Goal: Task Accomplishment & Management: Manage account settings

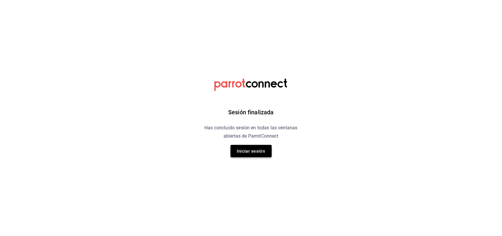
click at [248, 147] on button "Iniciar sesión" at bounding box center [251, 151] width 41 height 12
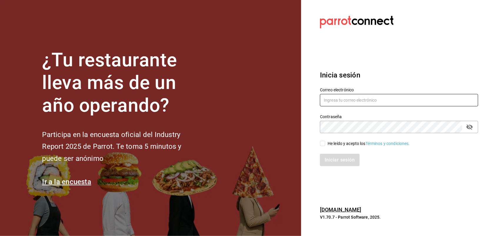
type input "multiuser@sushiexpress.com"
click at [320, 141] on input "He leído y acepto los Términos y condiciones." at bounding box center [322, 143] width 5 height 5
checkbox input "true"
click at [328, 159] on button "Iniciar sesión" at bounding box center [340, 160] width 40 height 12
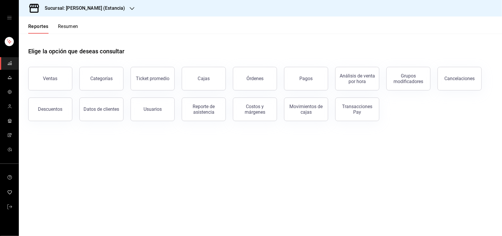
click at [130, 8] on icon "button" at bounding box center [132, 8] width 5 height 5
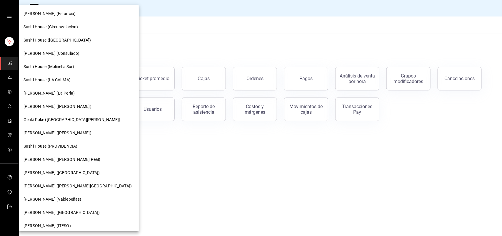
click at [121, 12] on div at bounding box center [251, 118] width 502 height 236
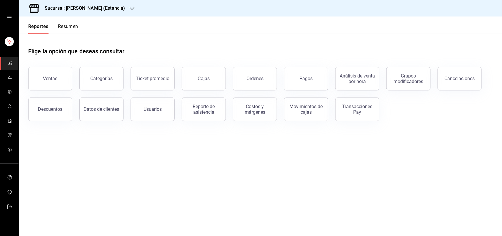
click at [130, 9] on icon "button" at bounding box center [132, 8] width 5 height 5
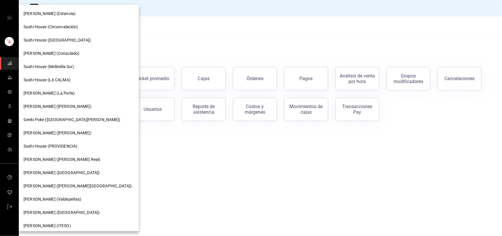
click at [80, 83] on div "Sushi House (LA CALMA)" at bounding box center [79, 79] width 120 height 13
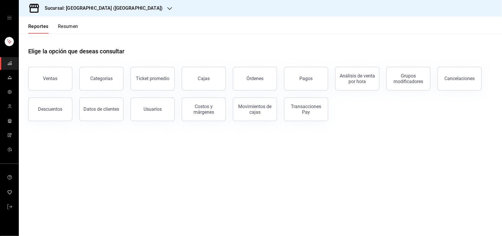
click at [69, 30] on button "Resumen" at bounding box center [68, 29] width 20 height 10
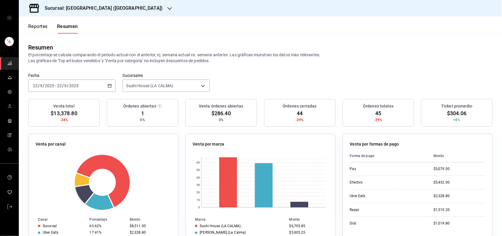
click at [167, 8] on icon "button" at bounding box center [169, 8] width 5 height 5
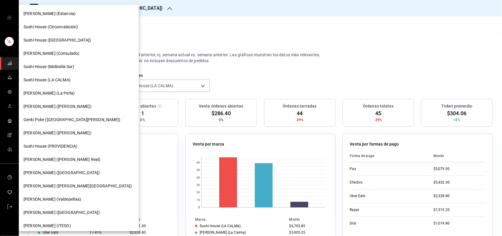
click at [96, 29] on div "Sushi House (Circunvalación)" at bounding box center [79, 27] width 111 height 6
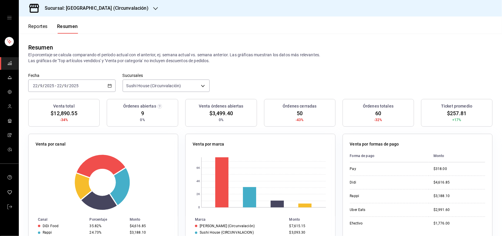
click at [153, 6] on icon "button" at bounding box center [155, 8] width 5 height 5
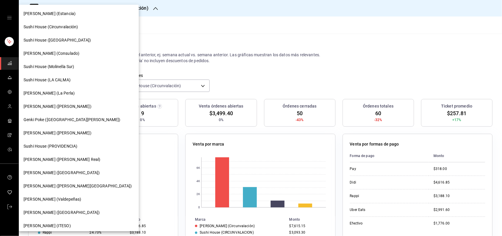
click at [88, 83] on div "Sushi House (LA CALMA)" at bounding box center [79, 79] width 120 height 13
